Goal: Task Accomplishment & Management: Complete application form

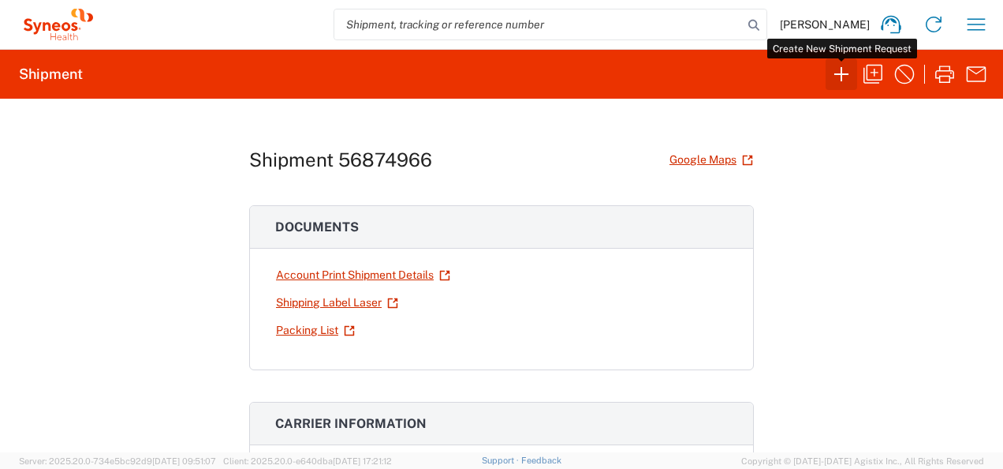
click at [844, 79] on icon "button" at bounding box center [841, 74] width 25 height 25
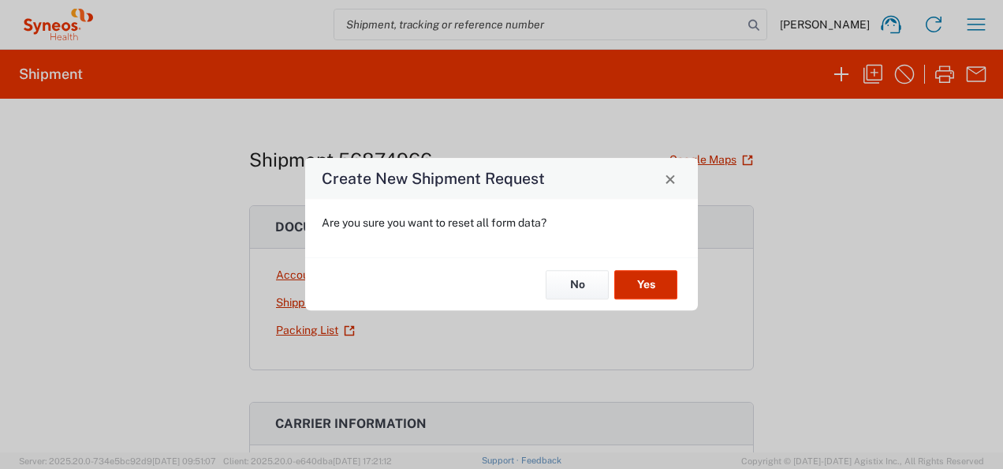
click at [659, 278] on button "Yes" at bounding box center [646, 284] width 63 height 29
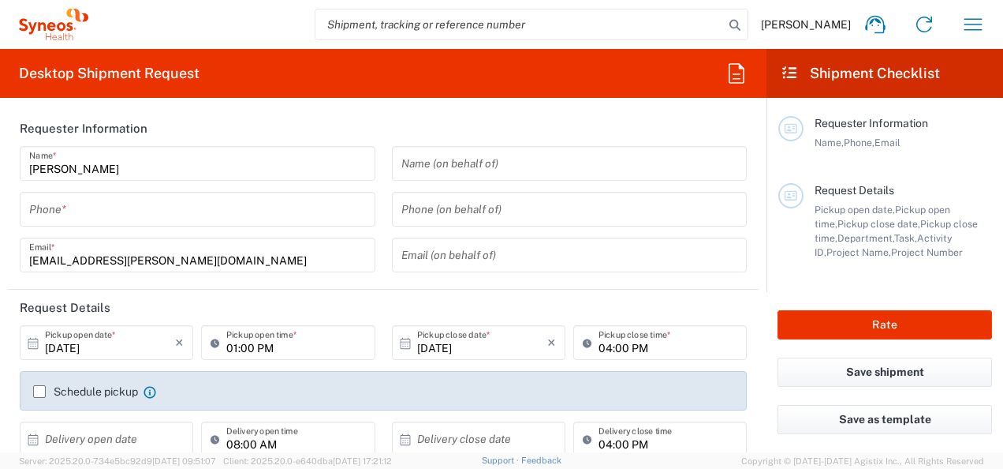
type input "3229"
type input "[GEOGRAPHIC_DATA]"
type input "Syneos Health Romania S.R.L"
click at [121, 210] on input "tel" at bounding box center [197, 210] width 337 height 28
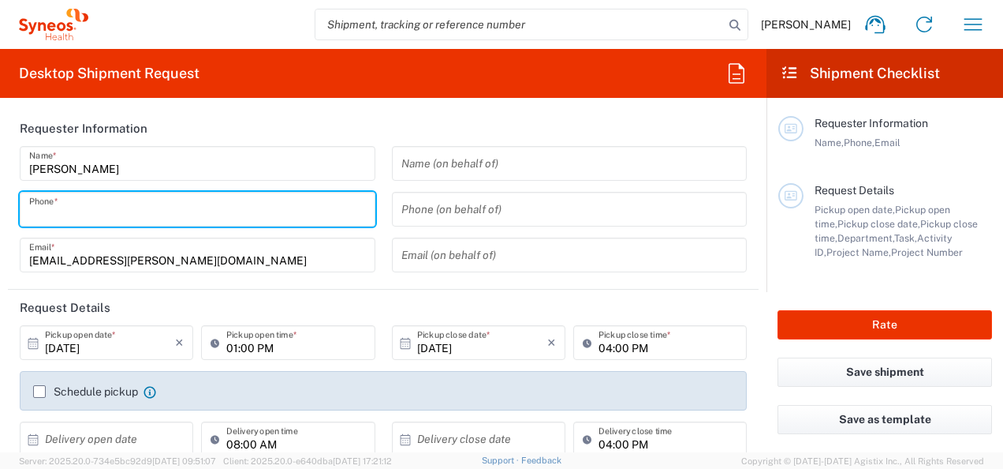
type input "0732307464"
type input "[EMAIL_ADDRESS][PERSON_NAME][DOMAIN_NAME]"
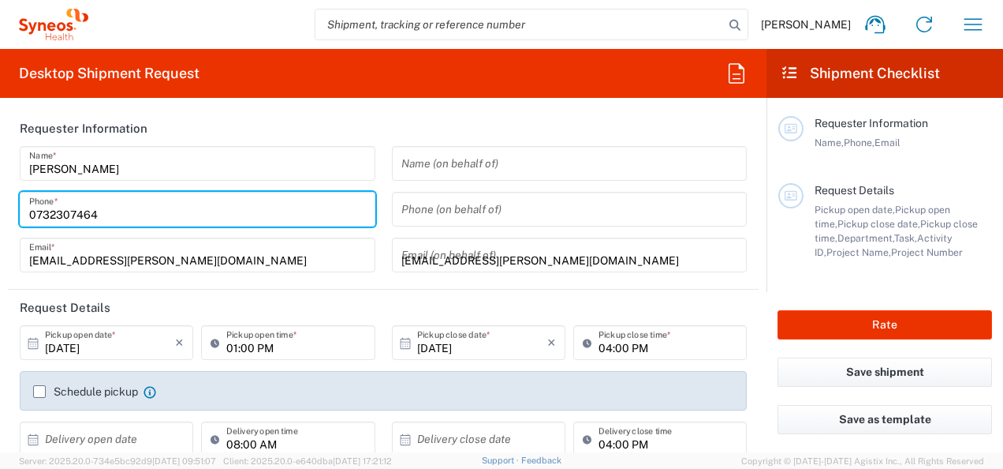
type input "Syneos Health Romania S.R.L"
type input "Ilfov"
type input "0732307464"
type input "Syneos Health Romania S.R.L"
type input "Str. [PERSON_NAME] Nr. 8"
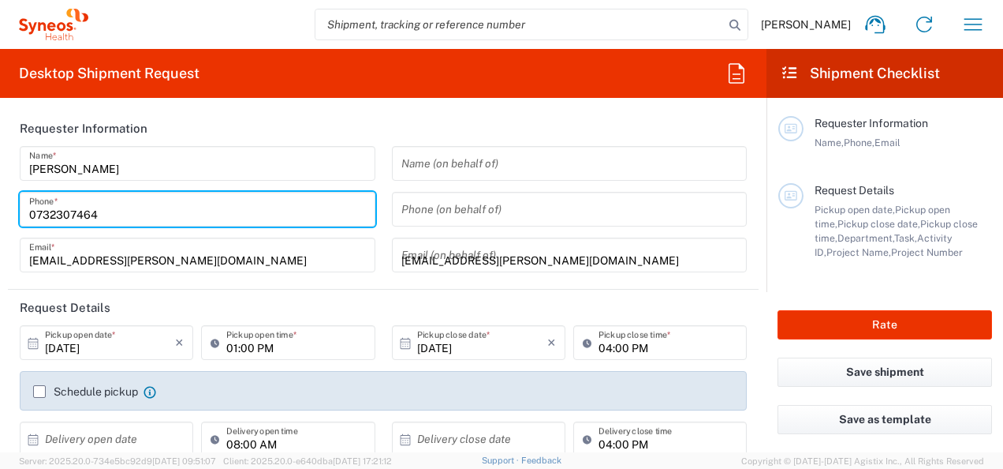
type input "[GEOGRAPHIC_DATA]"
type input "020945"
type input "0732307464"
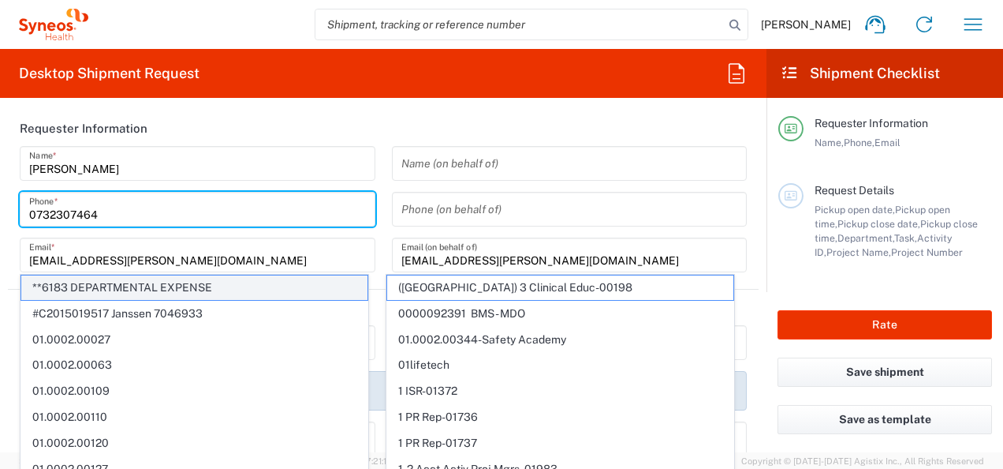
click at [187, 289] on span "**6183 DEPARTMENTAL EXPENSE" at bounding box center [194, 287] width 346 height 24
type input "**6183 DEPARTMENTAL EXPENSE"
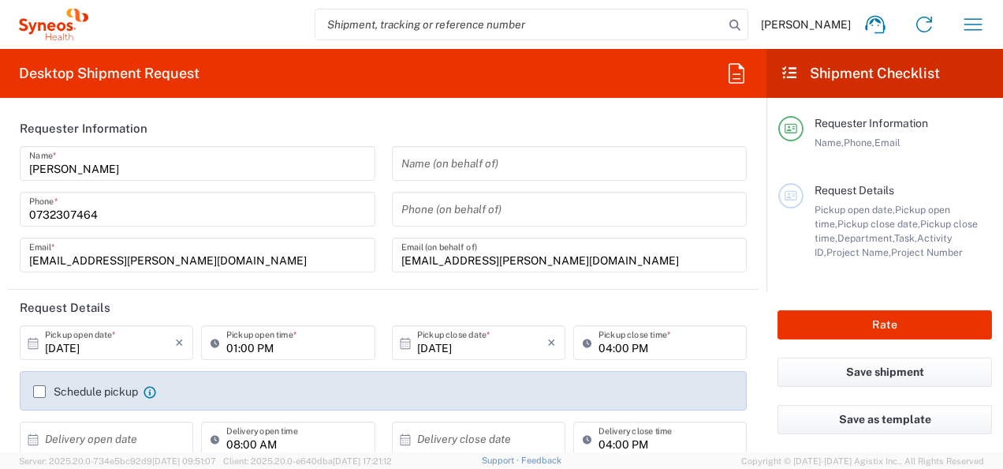
type input "6183"
